Goal: Information Seeking & Learning: Learn about a topic

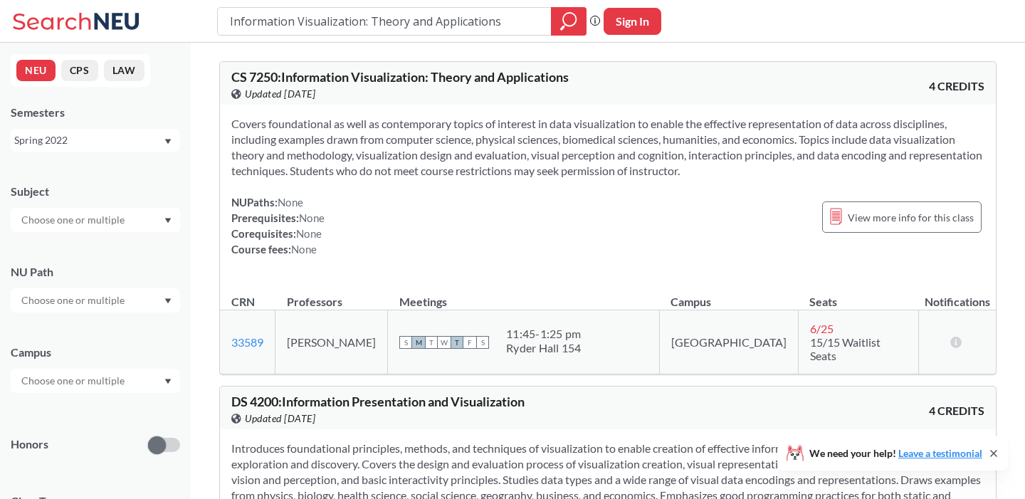
click at [163, 135] on div "Spring 2022" at bounding box center [95, 140] width 169 height 23
click at [137, 170] on div "Fall 2025" at bounding box center [99, 172] width 161 height 16
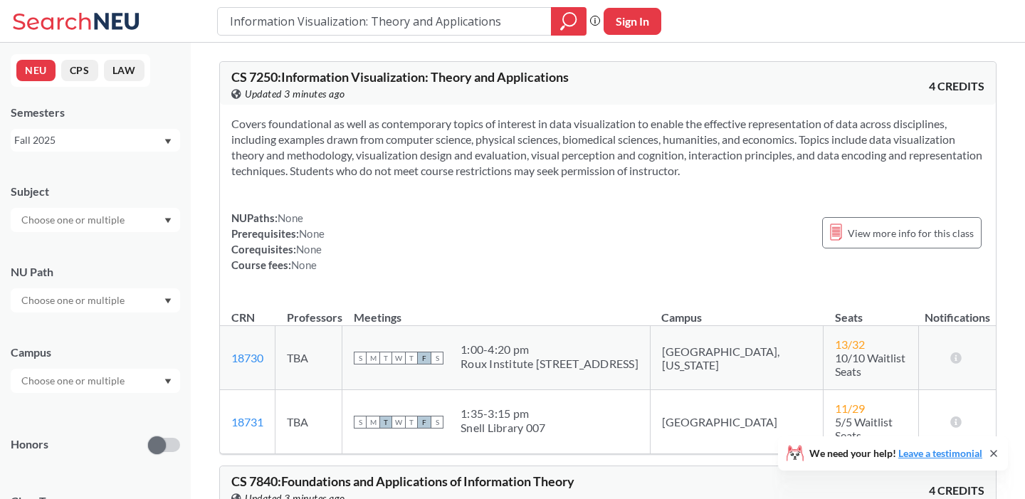
click at [143, 226] on div at bounding box center [95, 220] width 169 height 24
click at [88, 246] on div "CS ( 115 )" at bounding box center [99, 245] width 161 height 16
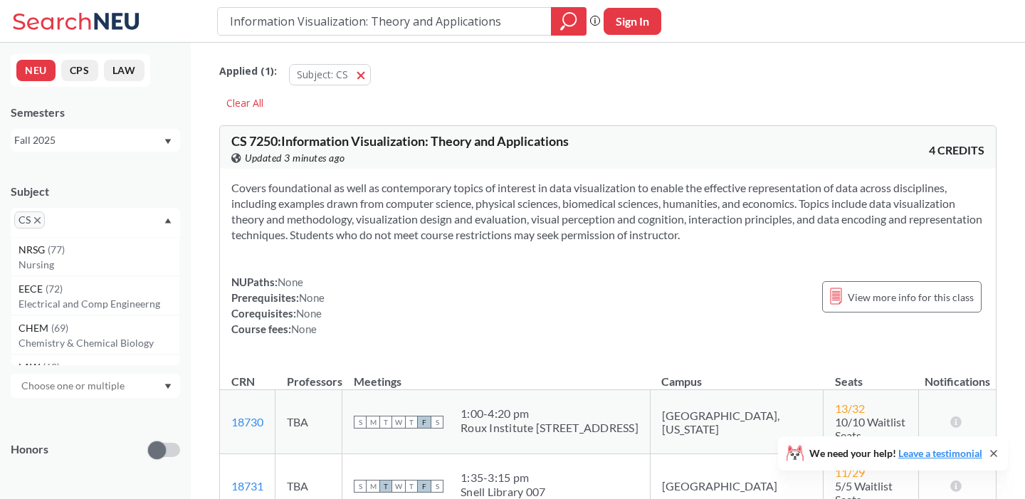
click at [121, 186] on div "Subject" at bounding box center [95, 192] width 169 height 16
click at [129, 305] on div at bounding box center [95, 305] width 169 height 24
click at [125, 257] on div "NU Path" at bounding box center [95, 286] width 169 height 63
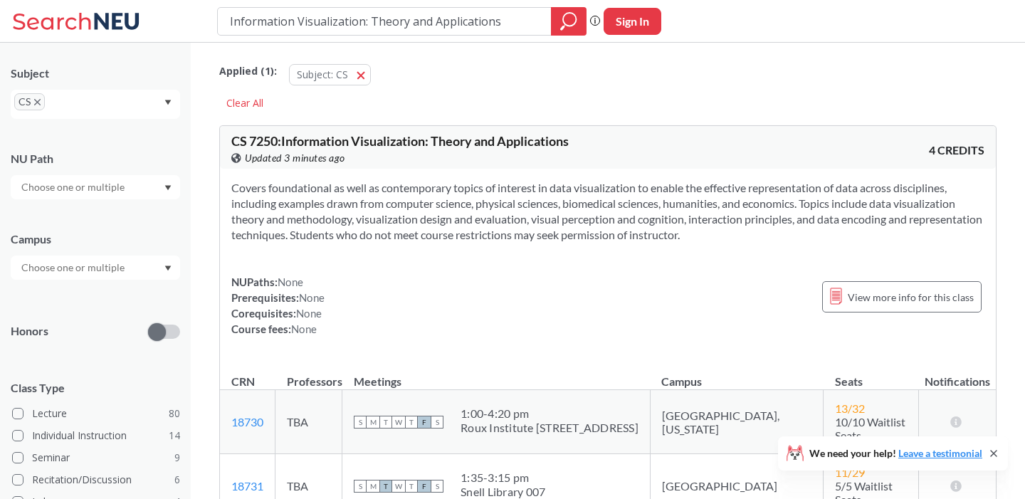
scroll to position [132, 0]
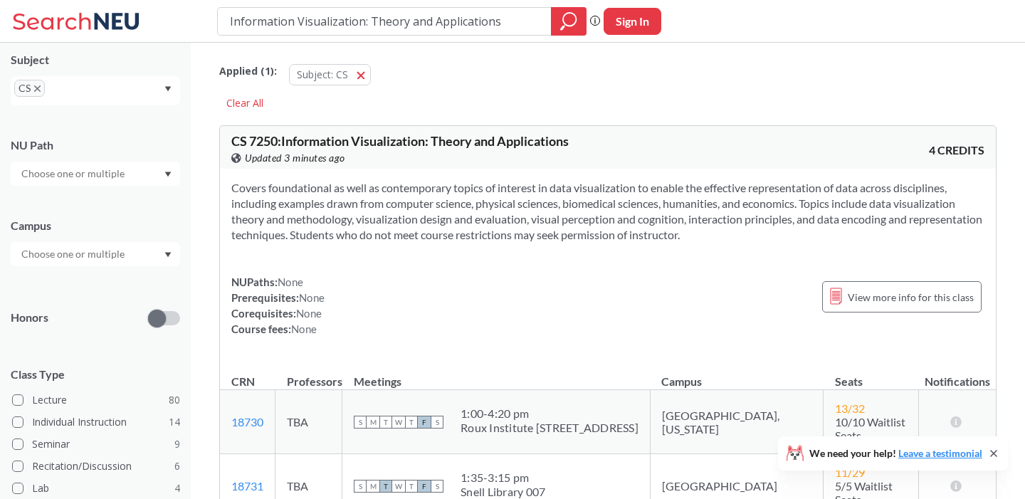
click at [125, 248] on input "text" at bounding box center [74, 254] width 120 height 17
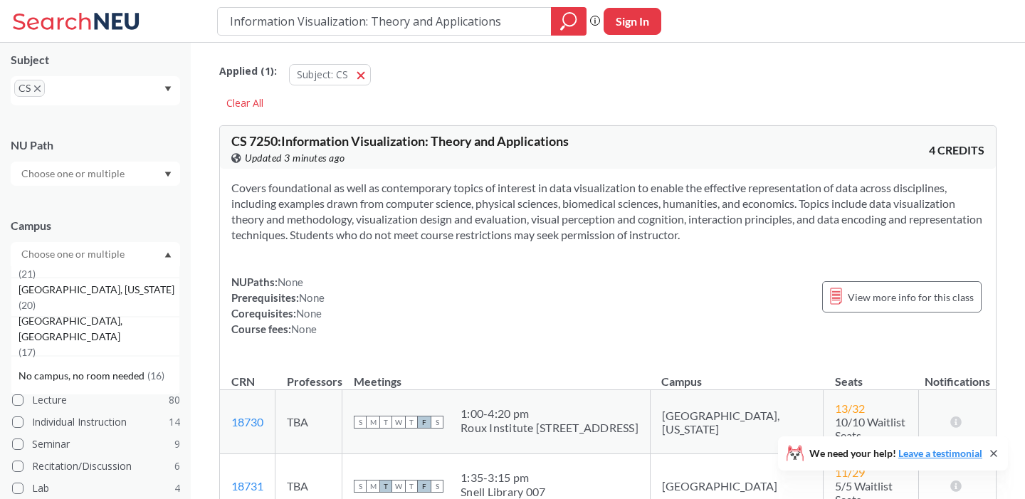
scroll to position [183, 0]
click at [95, 305] on div "[GEOGRAPHIC_DATA], [US_STATE] ( 20 )" at bounding box center [99, 298] width 161 height 31
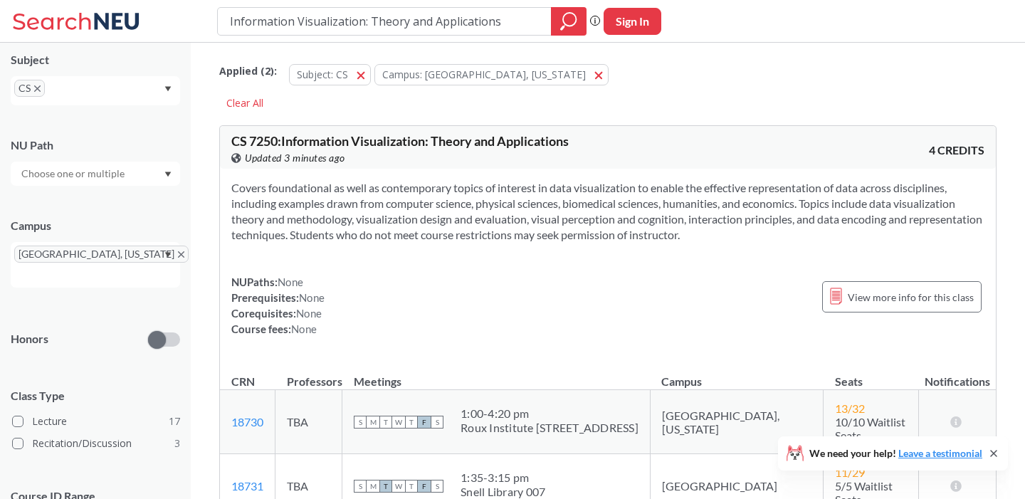
click at [88, 218] on div "Campus" at bounding box center [95, 226] width 169 height 16
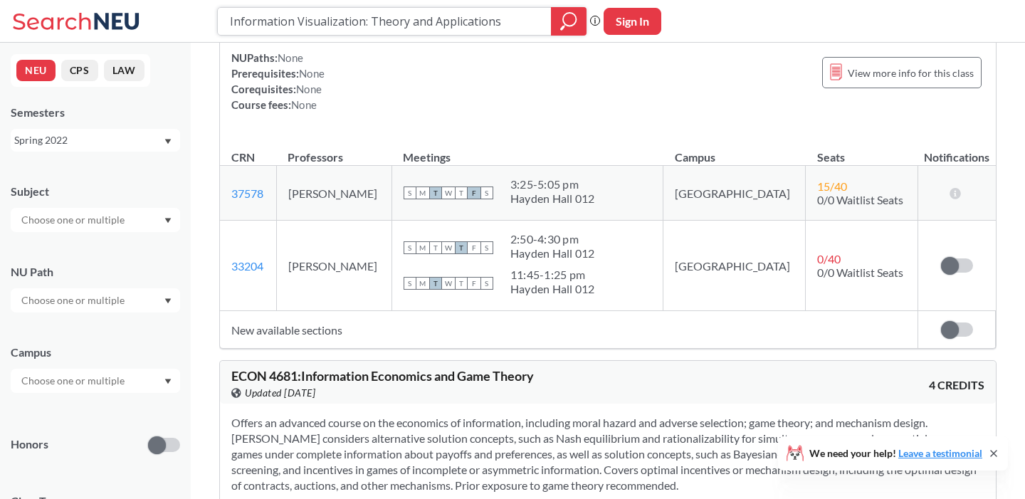
scroll to position [683, 0]
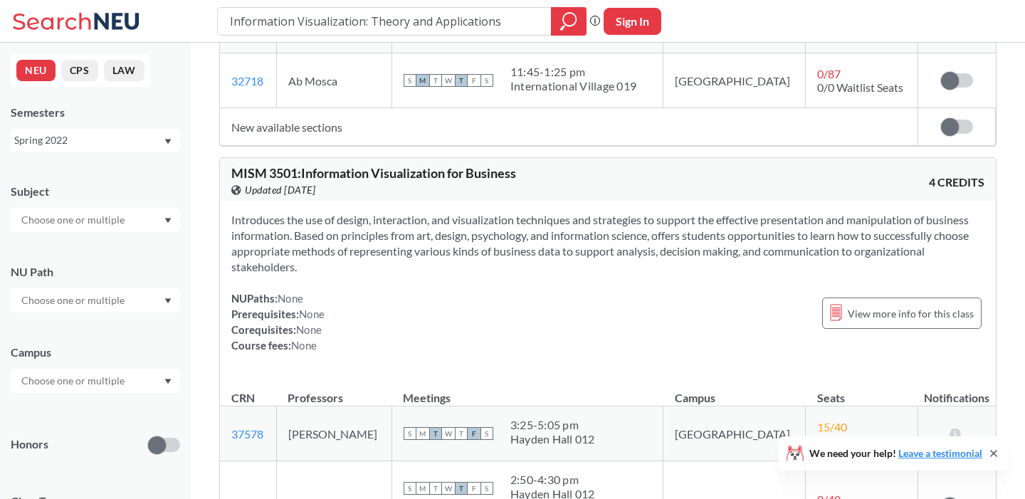
click at [116, 137] on div "Spring 2022" at bounding box center [88, 140] width 149 height 16
click at [103, 162] on div "Fall 2025" at bounding box center [95, 171] width 169 height 39
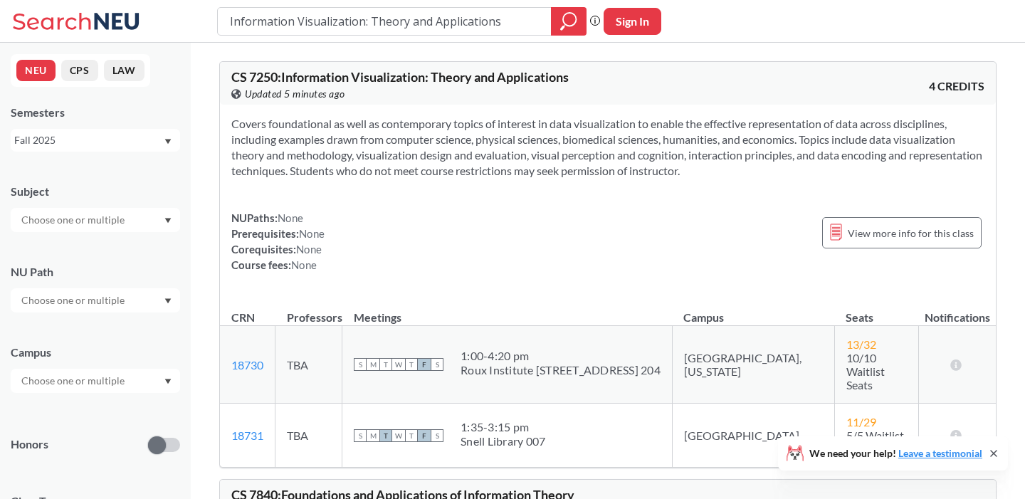
click at [117, 225] on input "text" at bounding box center [74, 219] width 120 height 17
click at [102, 253] on p "Computer Science" at bounding box center [99, 260] width 161 height 14
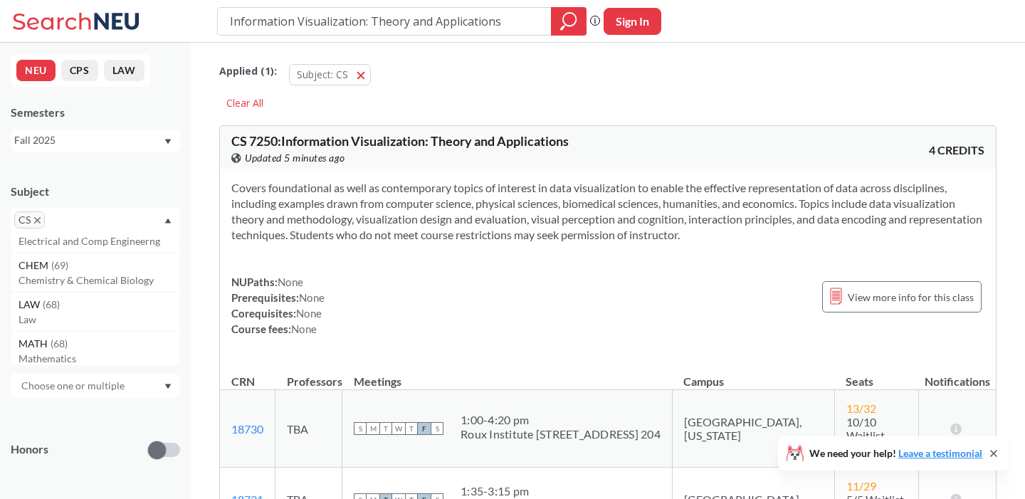
scroll to position [66, 0]
click at [95, 162] on div "NEU CPS LAW Semesters Fall 2025 Subject CS NRSG ( 77 ) Nursing EECE ( 72 ) Elec…" at bounding box center [95, 271] width 191 height 456
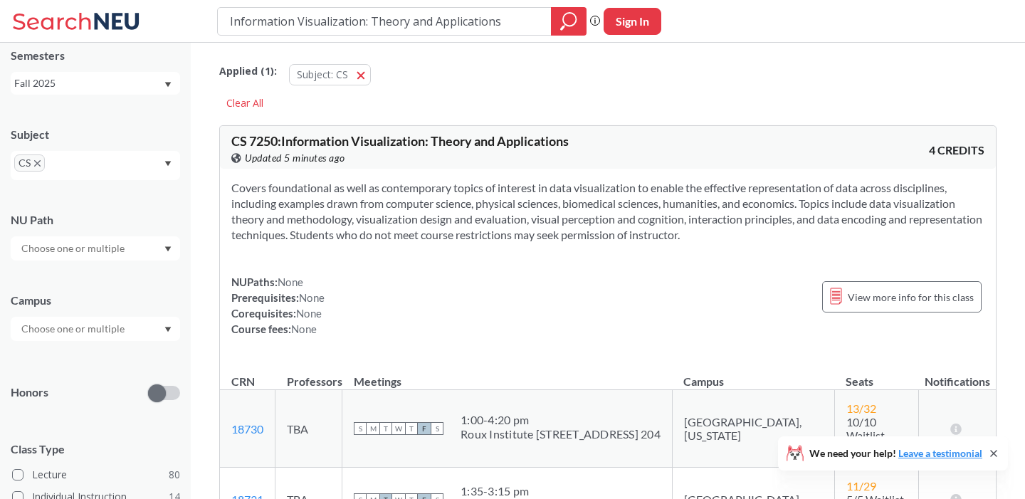
click at [96, 243] on input "text" at bounding box center [74, 248] width 120 height 17
click at [97, 217] on div "NU Path" at bounding box center [95, 220] width 169 height 16
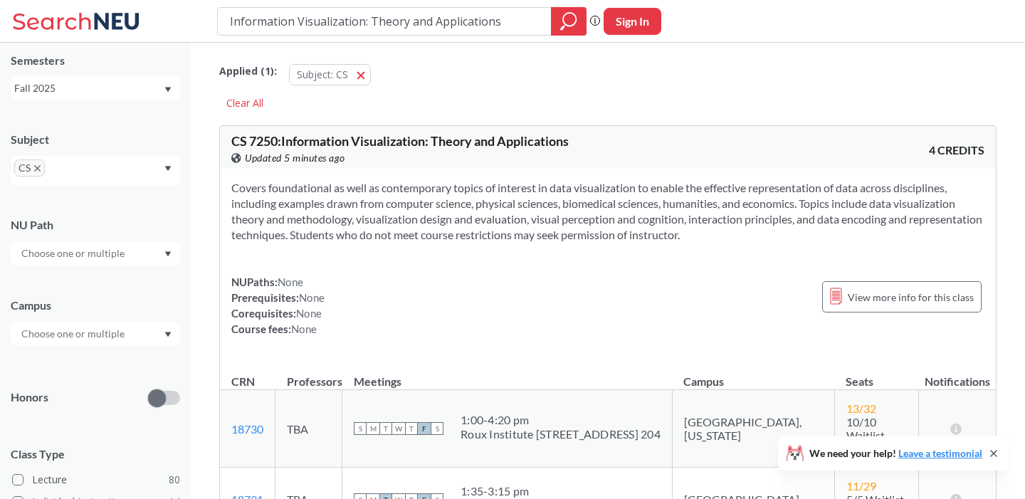
scroll to position [56, 0]
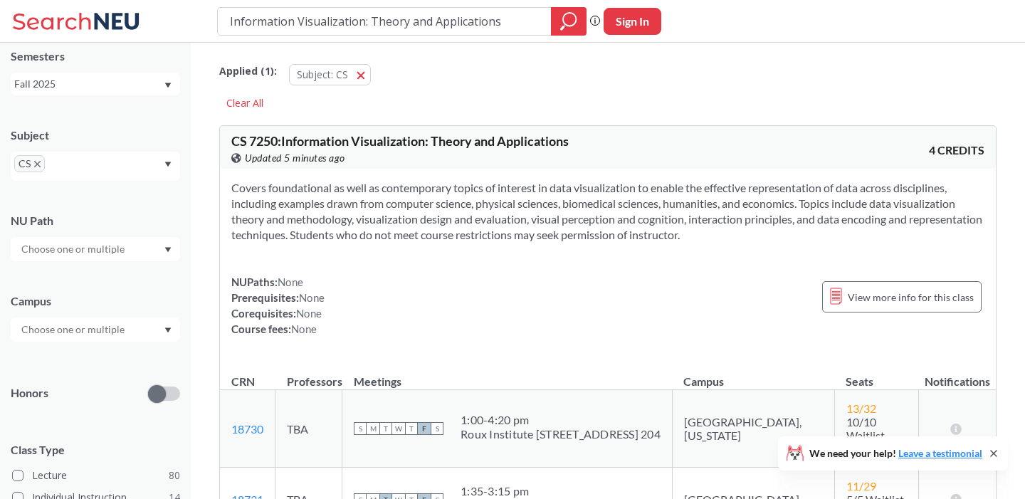
click at [95, 331] on input "text" at bounding box center [74, 329] width 120 height 17
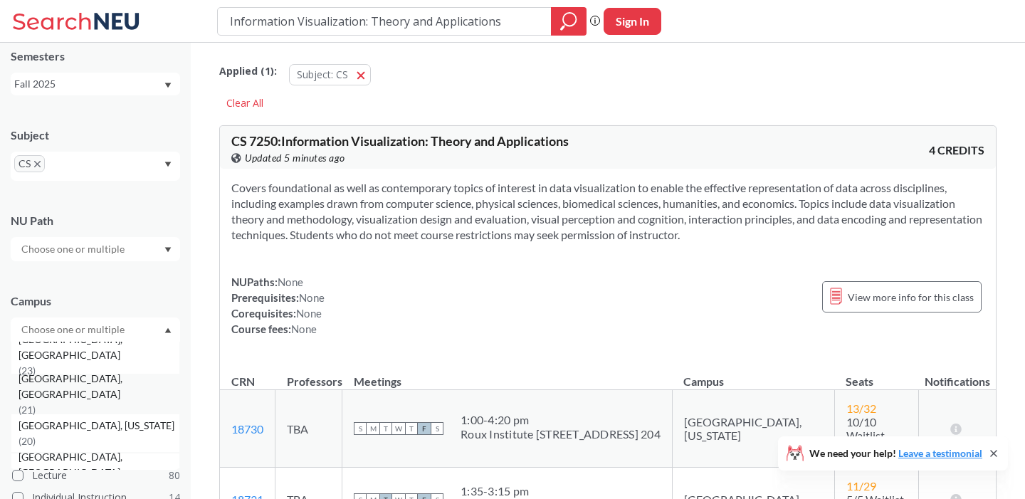
scroll to position [127, 0]
click at [78, 428] on span "[GEOGRAPHIC_DATA], [US_STATE]" at bounding box center [98, 422] width 159 height 16
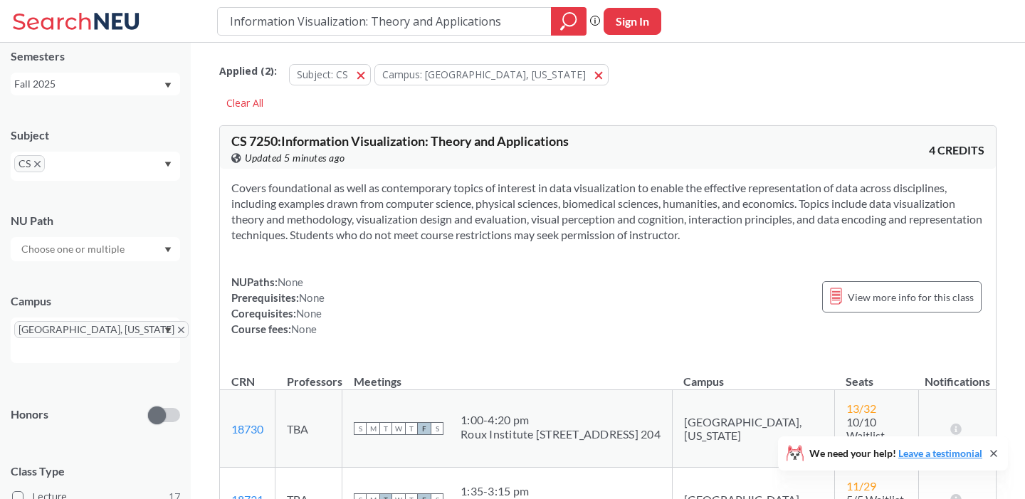
drag, startPoint x: 504, startPoint y: 19, endPoint x: 238, endPoint y: 17, distance: 265.5
click at [238, 17] on input "Information Visualization: Theory and Applications" at bounding box center [384, 21] width 312 height 24
type input "I"
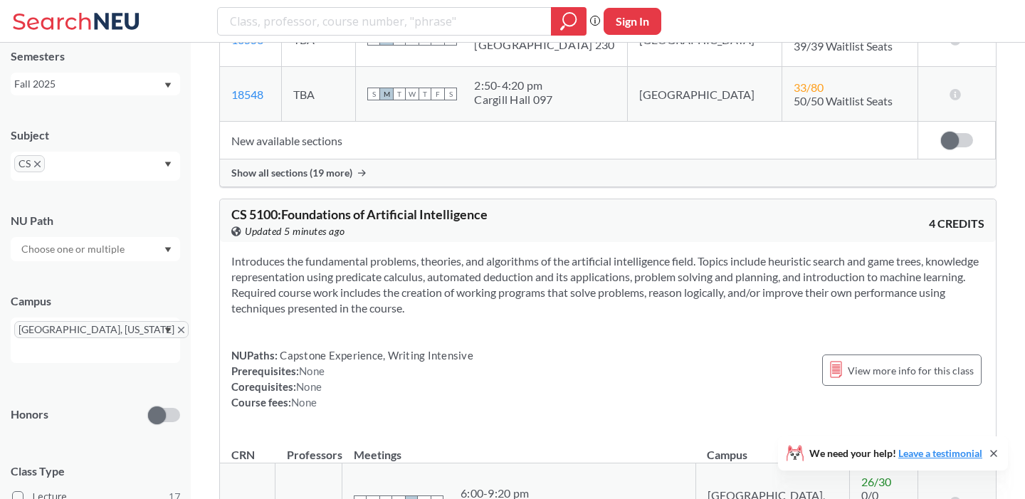
scroll to position [3654, 0]
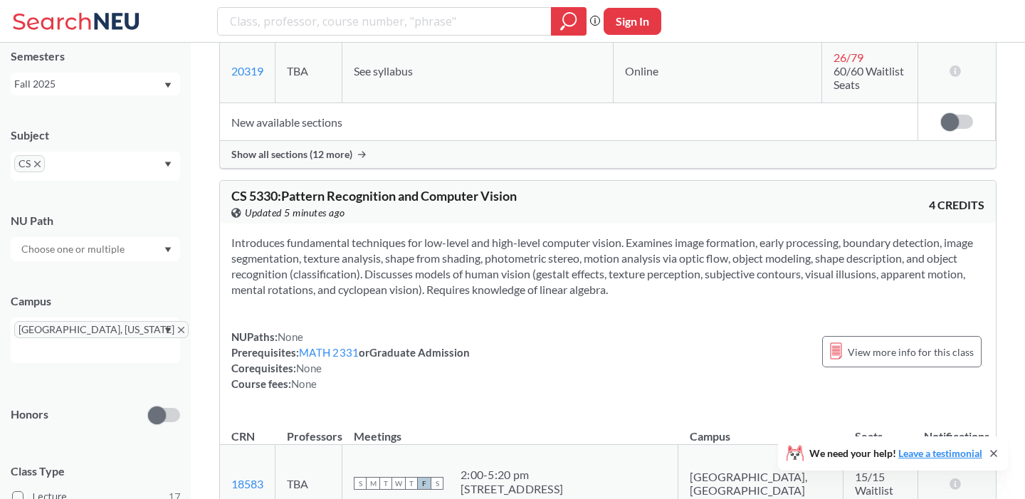
scroll to position [7204, 0]
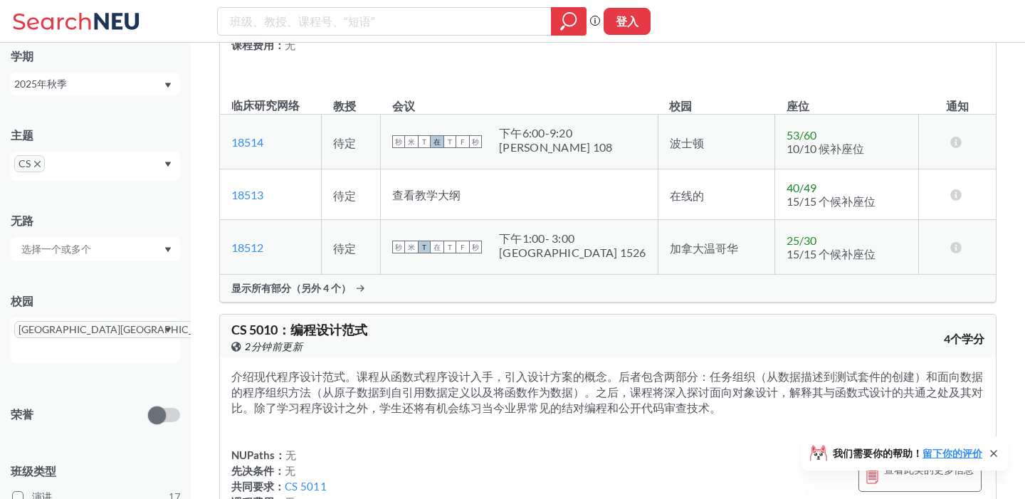
scroll to position [2339, 0]
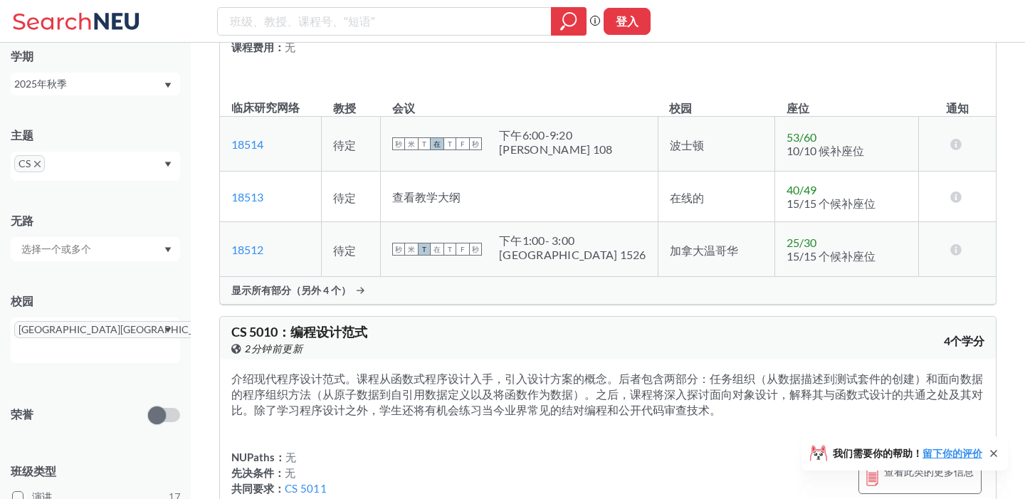
click at [39, 165] on icon "X 取出药丸" at bounding box center [37, 164] width 6 height 6
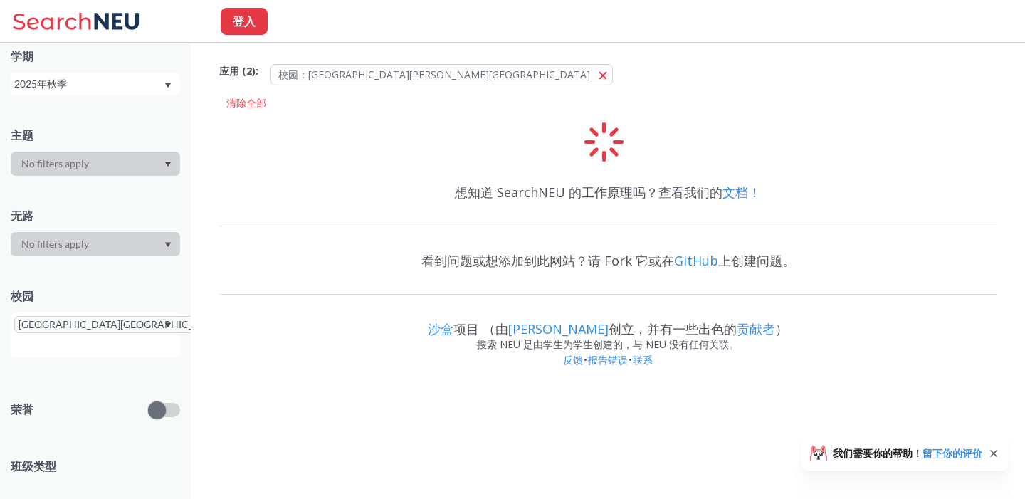
click at [142, 168] on div at bounding box center [95, 164] width 169 height 24
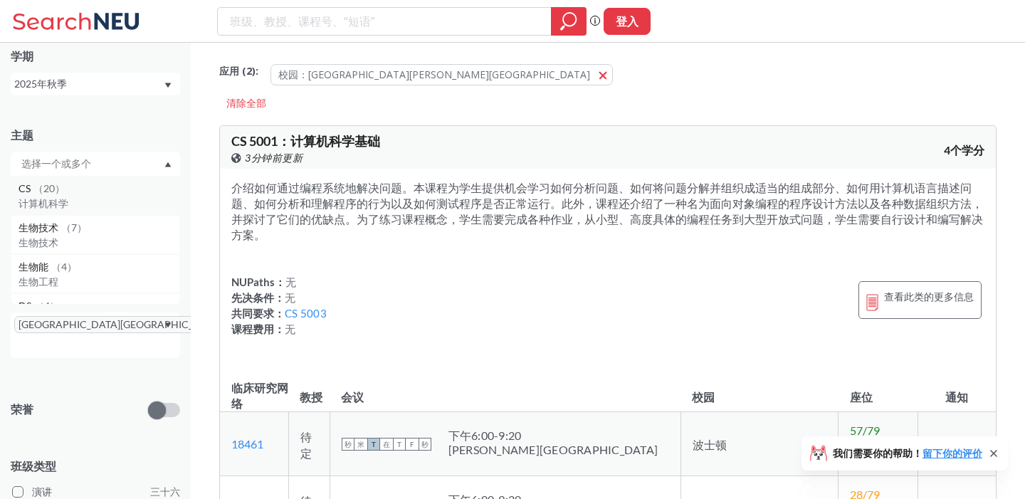
scroll to position [86, 0]
click at [97, 231] on p "数据科学" at bounding box center [99, 235] width 161 height 14
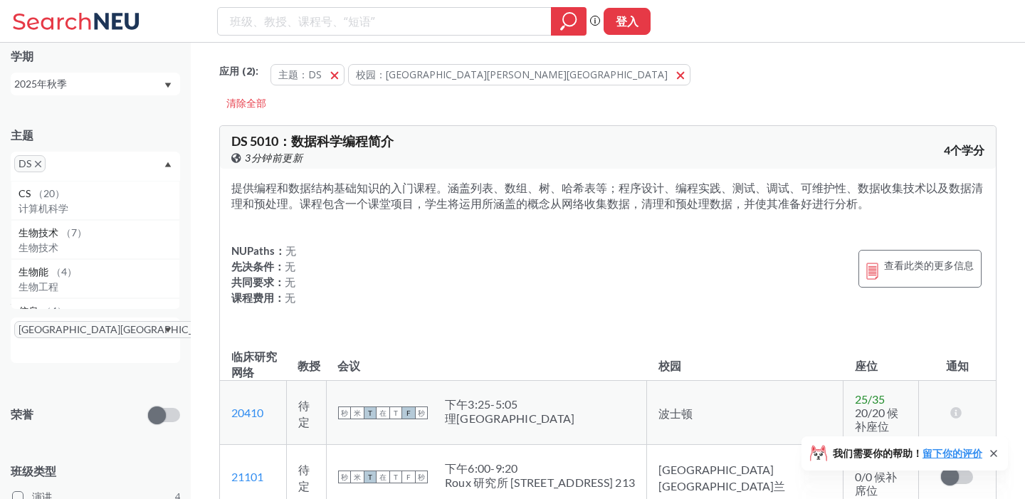
click at [95, 381] on div "荣誉" at bounding box center [95, 406] width 169 height 51
